Goal: Task Accomplishment & Management: Manage account settings

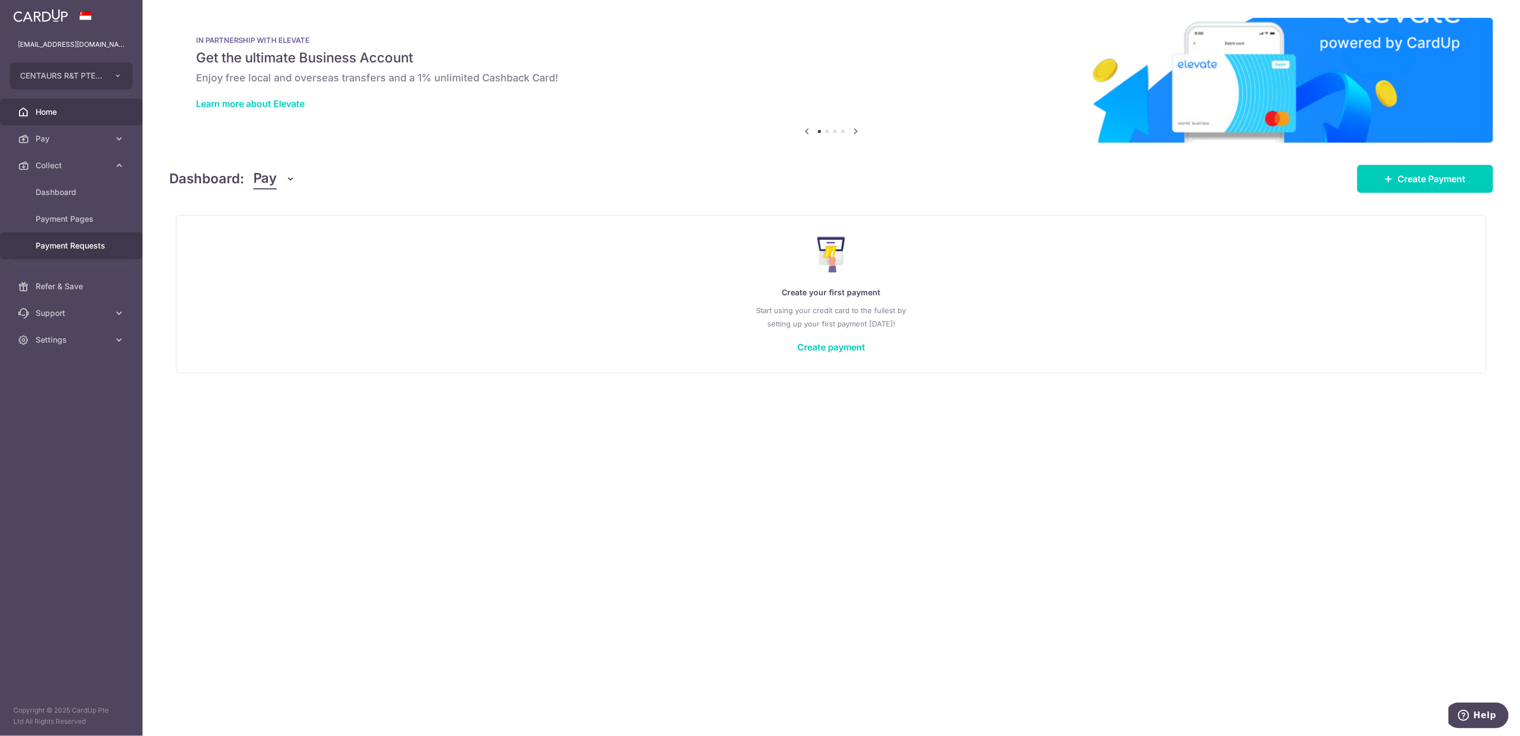
click at [63, 249] on span "Payment Requests" at bounding box center [72, 245] width 73 height 11
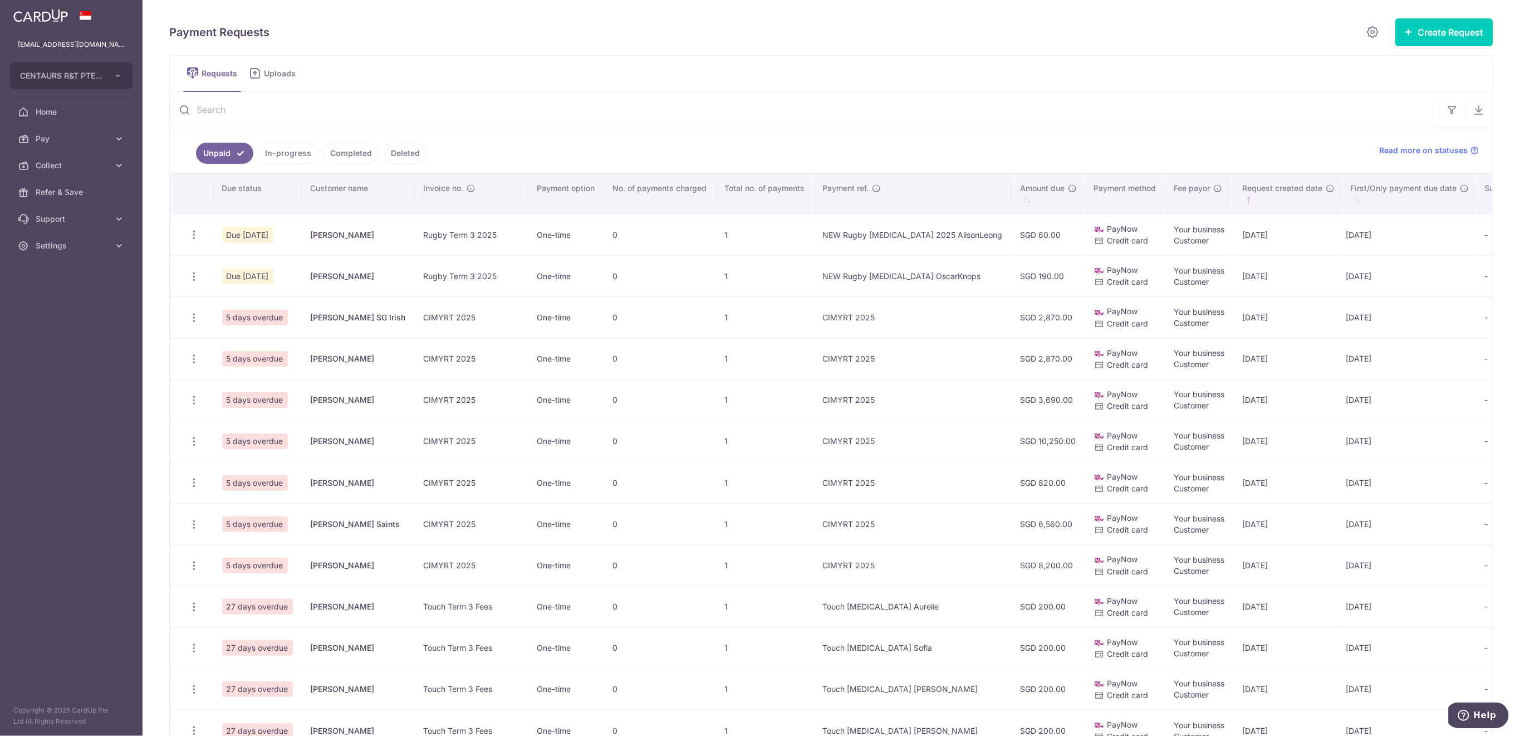
scroll to position [223, 0]
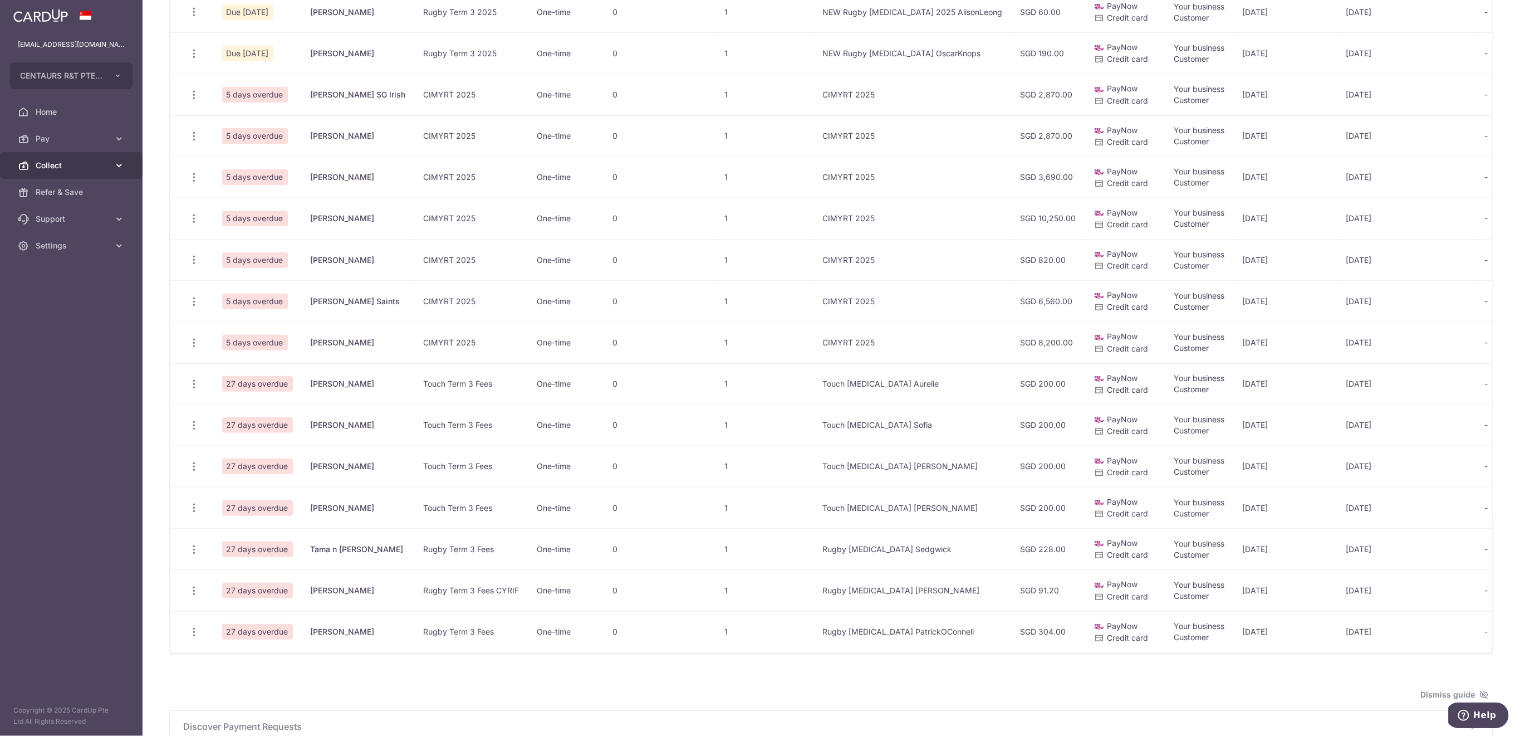
click at [63, 166] on span "Collect" at bounding box center [72, 165] width 73 height 11
click at [62, 196] on span "Dashboard" at bounding box center [72, 192] width 73 height 11
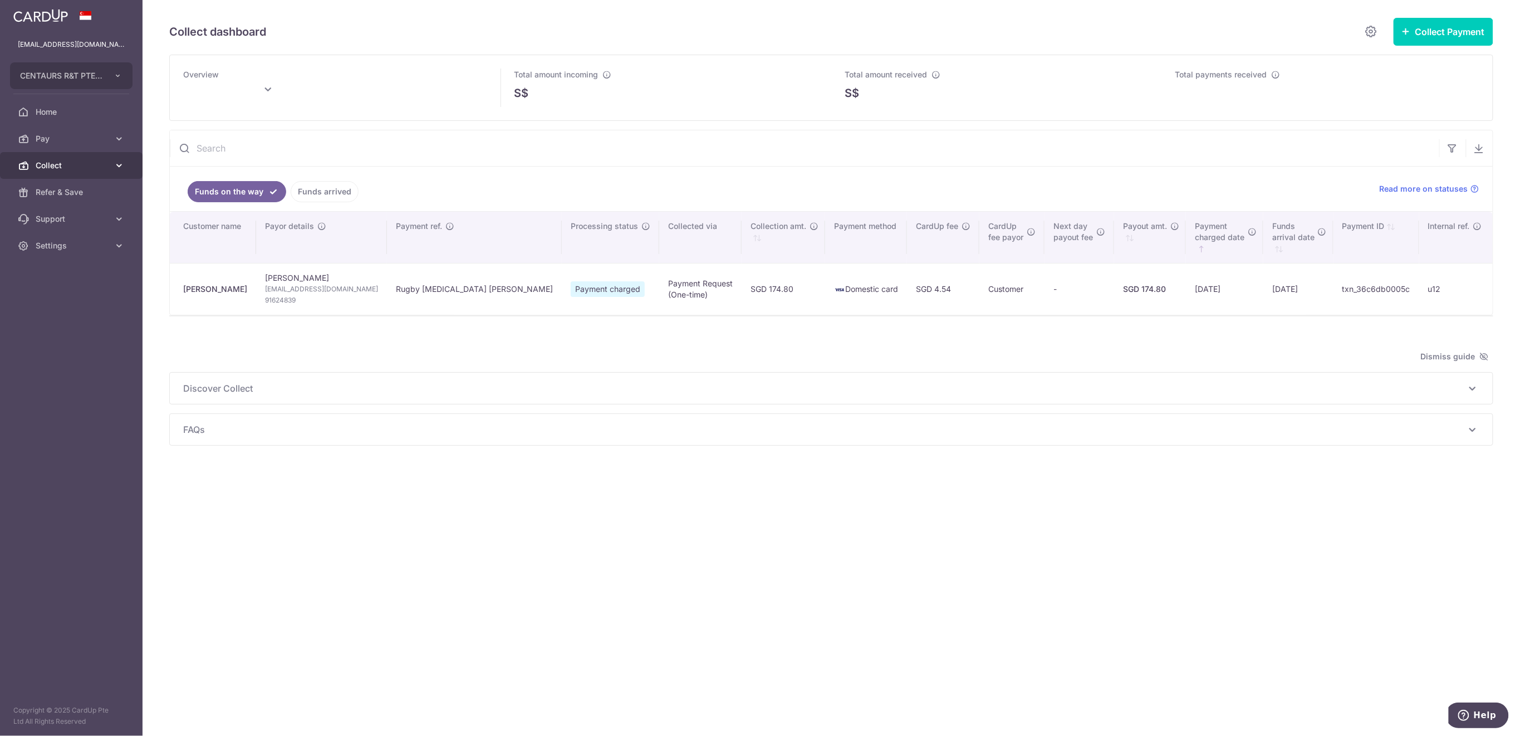
click at [66, 165] on span "Collect" at bounding box center [72, 165] width 73 height 11
click at [61, 245] on span "Payment Requests" at bounding box center [72, 245] width 73 height 11
type input "September 2025"
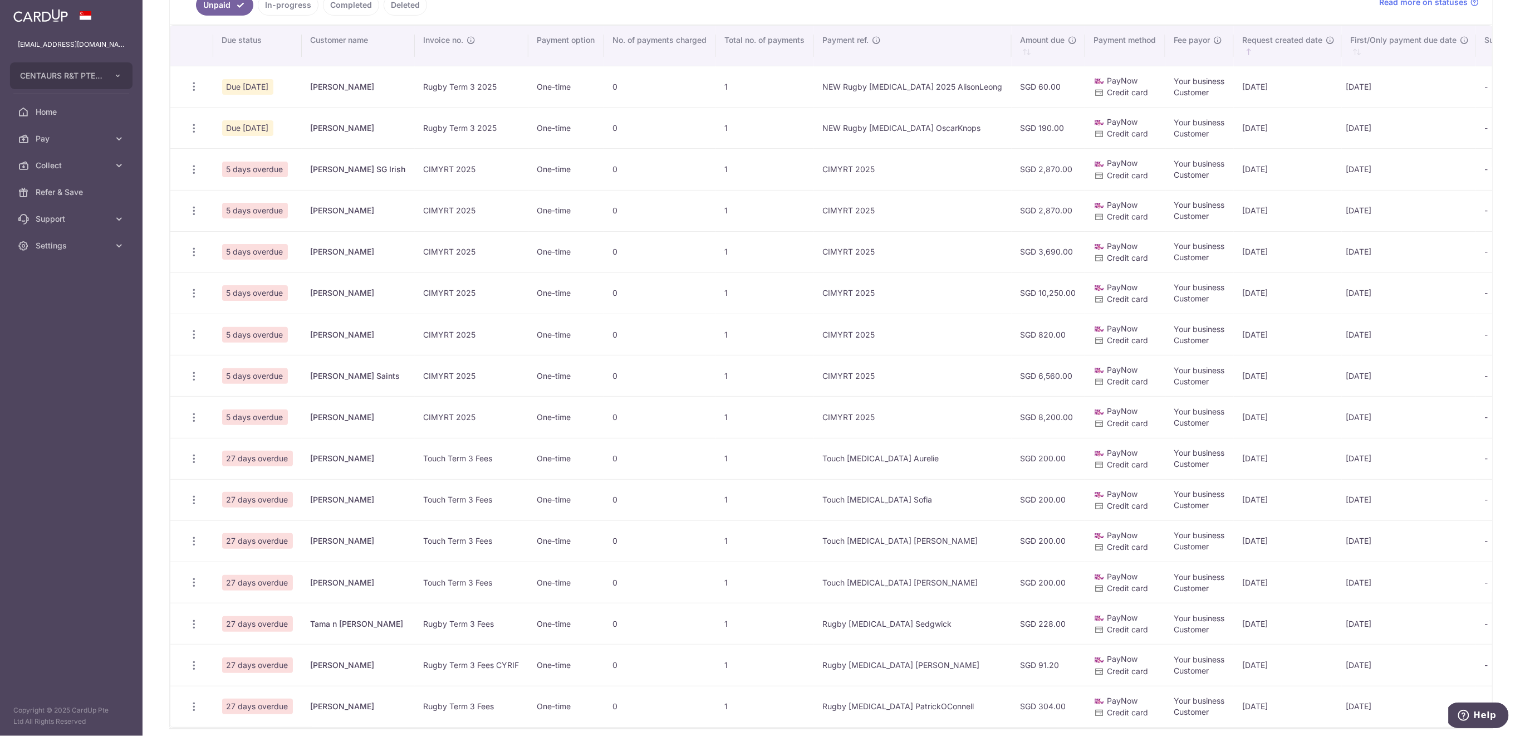
scroll to position [223, 0]
